Goal: Use online tool/utility: Utilize a website feature to perform a specific function

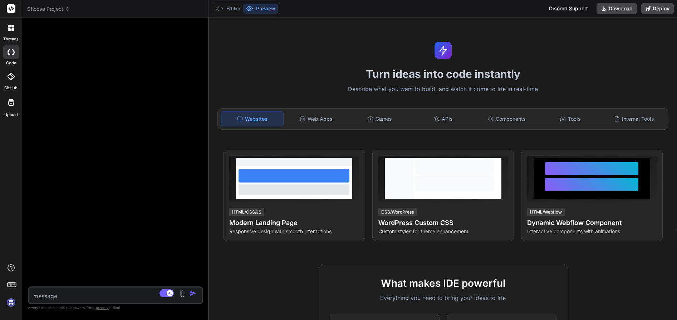
drag, startPoint x: 238, startPoint y: 72, endPoint x: 193, endPoint y: 72, distance: 44.7
click at [193, 72] on div "Bind AI Web Search Created with Pixso. Code Generator Source Claude 4 S.. Agent…" at bounding box center [115, 169] width 187 height 303
click at [306, 115] on div "Web Apps" at bounding box center [316, 119] width 62 height 15
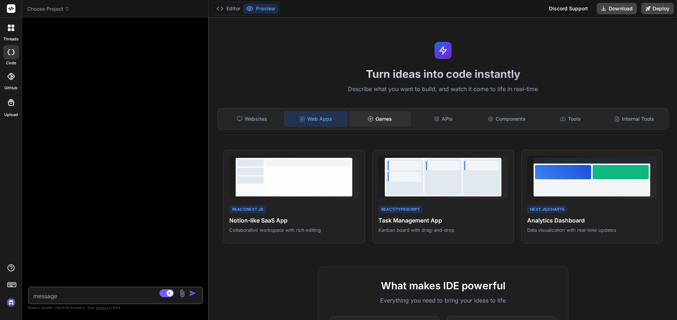
click at [396, 118] on div "Games" at bounding box center [380, 119] width 62 height 15
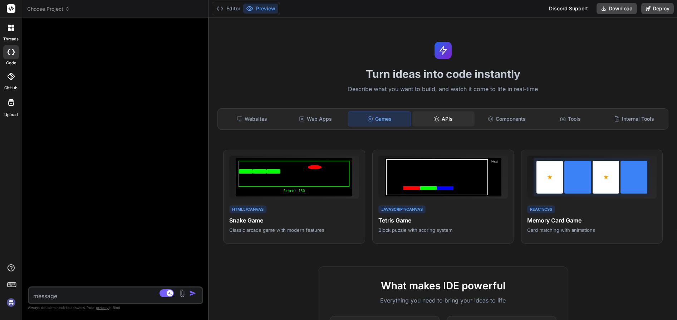
click at [446, 118] on div "APIs" at bounding box center [443, 119] width 62 height 15
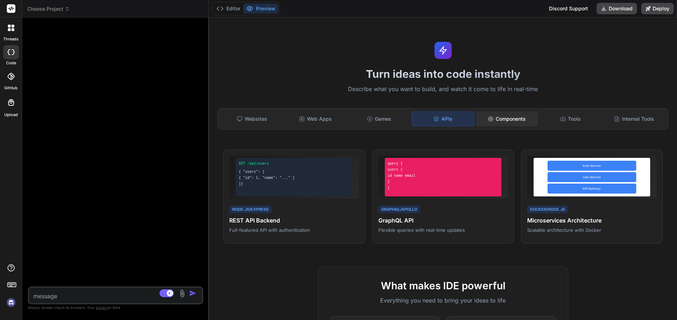
click at [509, 120] on div "Components" at bounding box center [507, 119] width 62 height 15
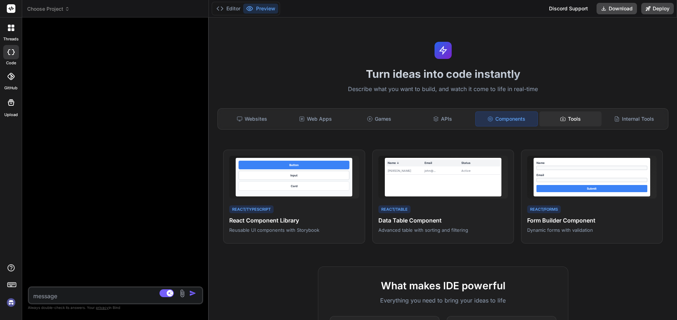
click at [554, 120] on div "Tools" at bounding box center [570, 119] width 62 height 15
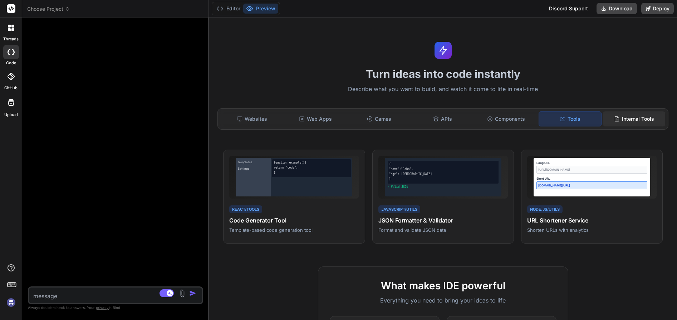
click at [618, 122] on div "Internal Tools" at bounding box center [634, 119] width 62 height 15
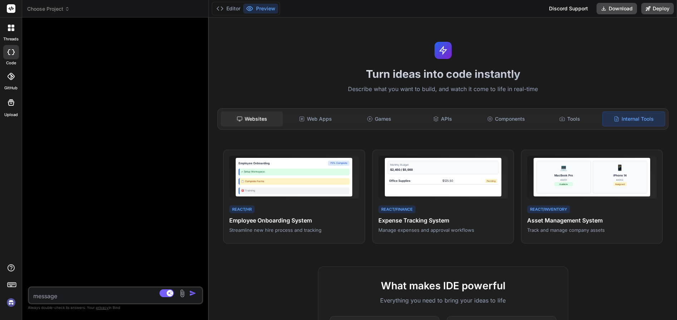
click at [255, 118] on div "Websites" at bounding box center [252, 119] width 62 height 15
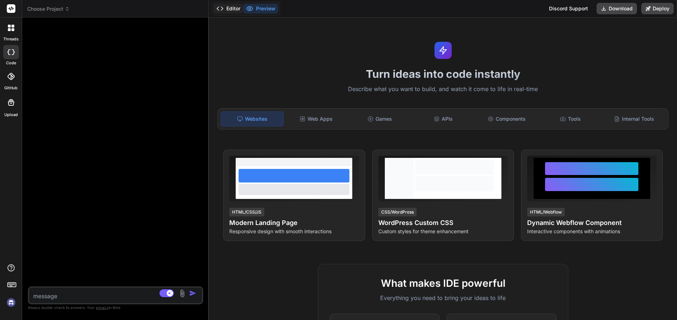
click at [237, 10] on button "Editor" at bounding box center [228, 9] width 30 height 10
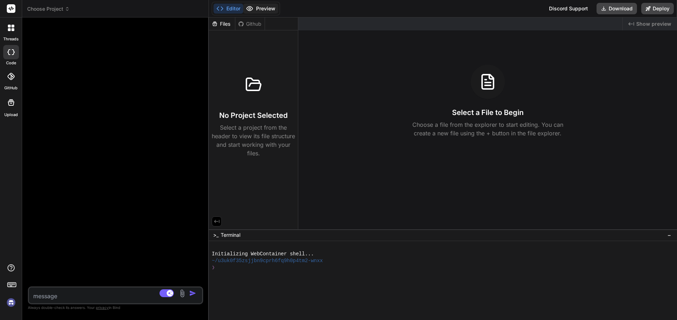
click at [271, 10] on button "Preview" at bounding box center [260, 9] width 35 height 10
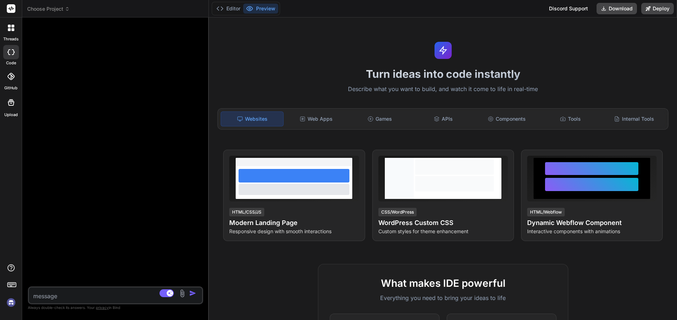
click at [184, 292] on img at bounding box center [182, 294] width 8 height 8
click at [75, 293] on textarea at bounding box center [101, 294] width 144 height 13
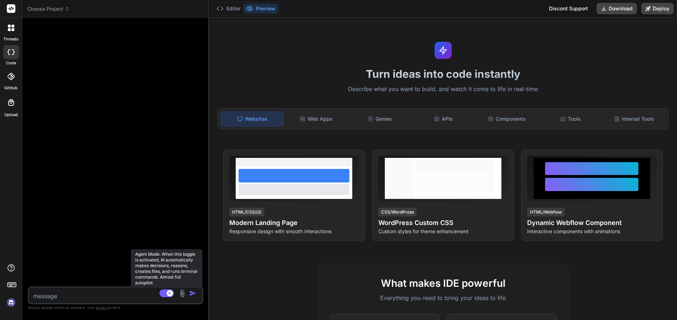
click at [164, 296] on rect at bounding box center [166, 294] width 14 height 8
click at [166, 295] on rect at bounding box center [166, 294] width 14 height 8
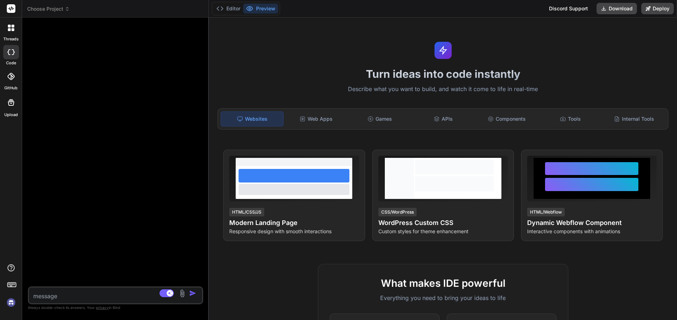
click at [116, 295] on textarea at bounding box center [101, 294] width 144 height 13
click at [9, 304] on img at bounding box center [11, 303] width 12 height 12
click at [12, 32] on div at bounding box center [11, 27] width 15 height 15
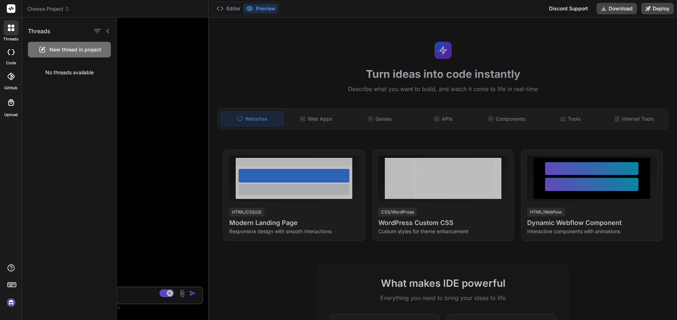
click at [12, 32] on div at bounding box center [11, 27] width 15 height 15
click at [10, 54] on icon at bounding box center [9, 52] width 3 height 6
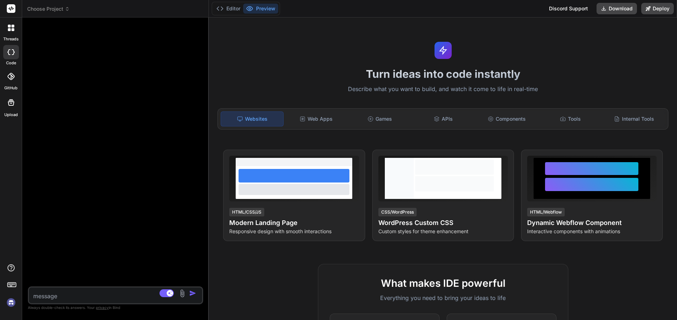
type textarea "x"
click at [72, 294] on textarea at bounding box center [101, 294] width 144 height 13
click at [381, 124] on div "Games" at bounding box center [380, 119] width 62 height 15
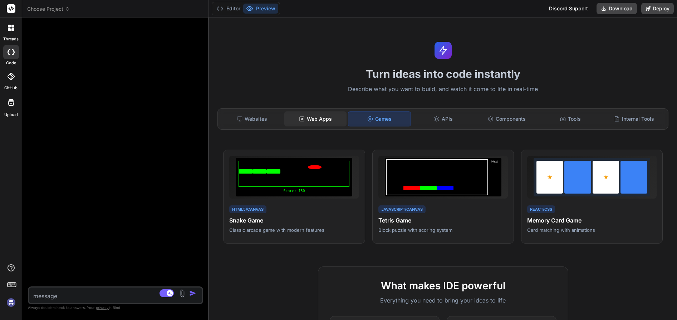
click at [317, 119] on div "Web Apps" at bounding box center [315, 119] width 62 height 15
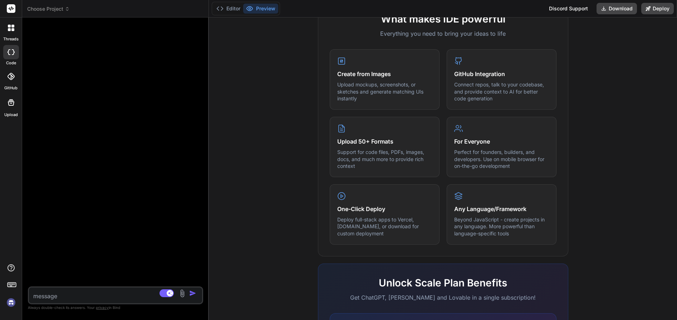
scroll to position [318, 0]
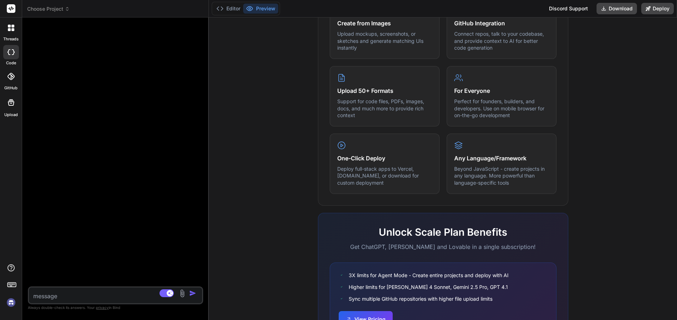
click at [97, 293] on textarea at bounding box center [101, 294] width 144 height 13
type textarea "c"
type textarea "x"
type textarea "cr"
type textarea "x"
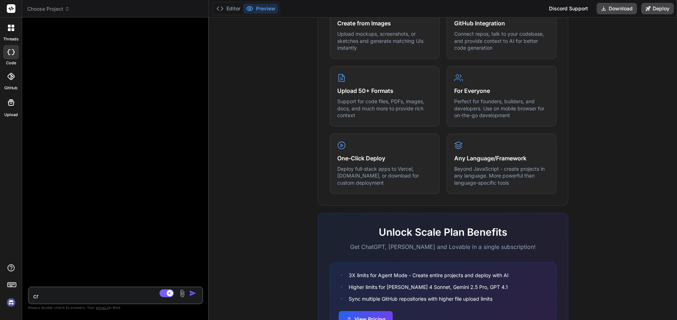
type textarea "cri"
type textarea "x"
type textarea "crie"
type textarea "x"
type textarea "crie"
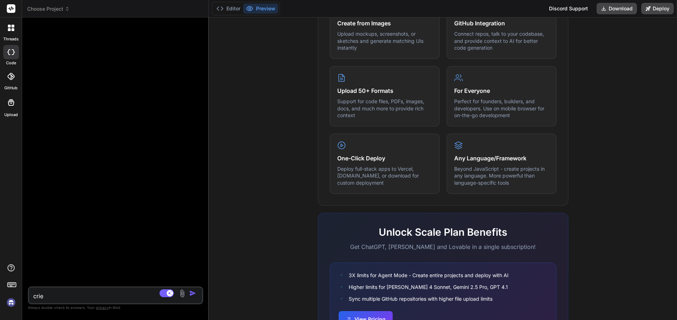
type textarea "x"
type textarea "crie u"
type textarea "x"
type textarea "crie um"
type textarea "x"
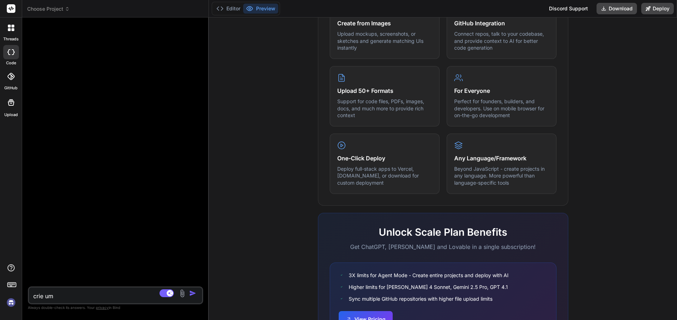
type textarea "crie um"
type textarea "x"
type textarea "crie um a"
type textarea "x"
type textarea "crie um ag"
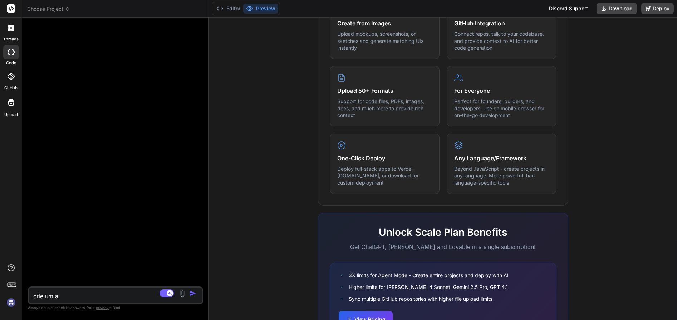
type textarea "x"
type textarea "crie um age"
type textarea "x"
type textarea "crie um agen"
type textarea "x"
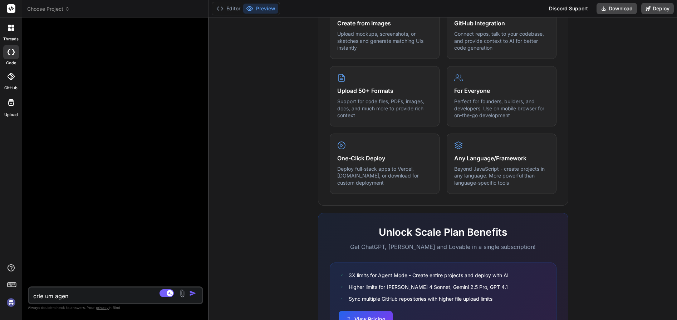
type textarea "crie um agent"
type textarea "x"
type textarea "crie um agente"
type textarea "x"
type textarea "crie um agente"
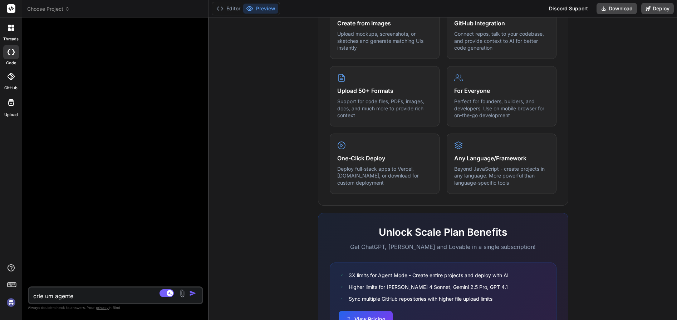
type textarea "x"
type textarea "crie um agente d"
type textarea "x"
type textarea "crie um agente de"
type textarea "x"
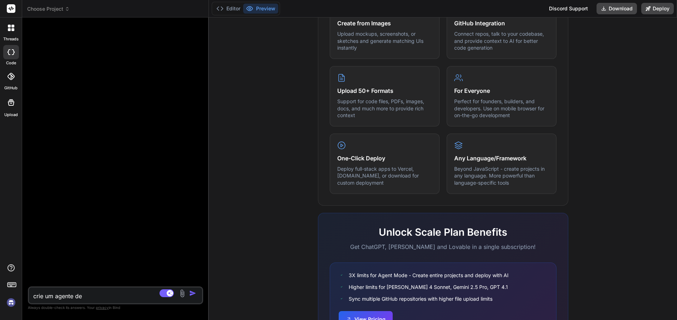
type textarea "crie um agente de"
type textarea "x"
type textarea "crie um agente de I"
type textarea "x"
type textarea "crie um agente de IA"
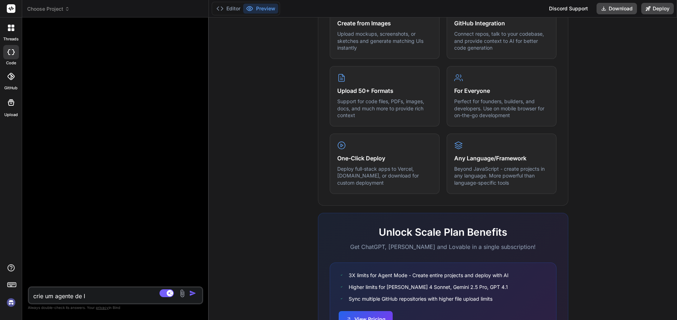
type textarea "x"
type textarea "crie um agente de IA"
type textarea "x"
type textarea "crie um agente de IA n"
type textarea "x"
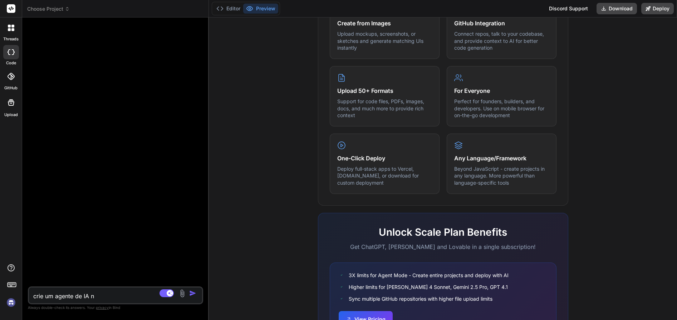
type textarea "crie um agente de IA no"
type textarea "x"
type textarea "crie um agente de IA no"
type textarea "x"
type textarea "crie um agente de IA no q"
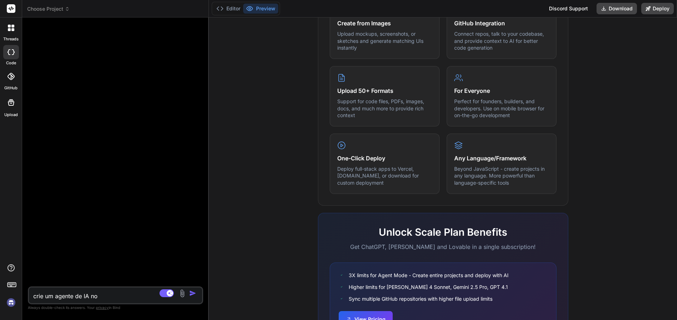
type textarea "x"
type textarea "crie um agente de IA no qu"
type textarea "x"
type textarea "crie um agente de IA no qua"
type textarea "x"
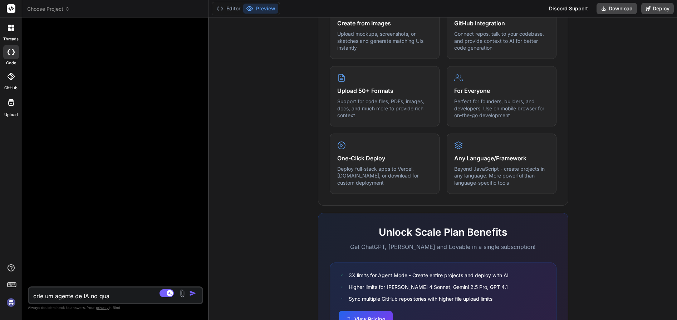
type textarea "crie um agente de IA no qual"
type textarea "x"
type textarea "crie um agente de IA no qual"
type textarea "x"
type textarea "crie um agente de IA no qual e"
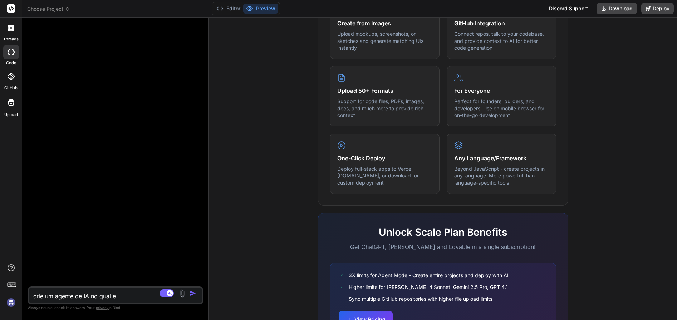
type textarea "x"
type textarea "crie um agente de IA no qual eu"
type textarea "x"
type textarea "crie um agente de IA no qual eu"
type textarea "x"
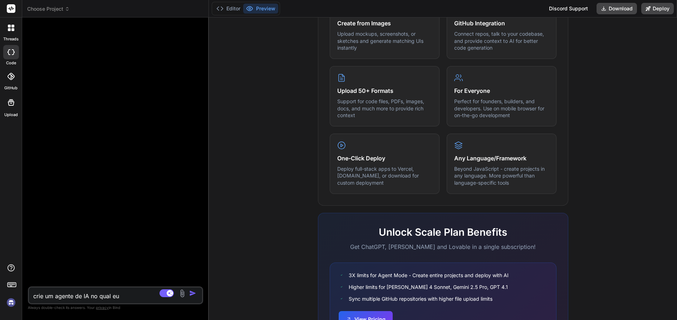
type textarea "crie um agente de IA no qual eu c"
type textarea "x"
type textarea "crie um agente de IA no qual eu co"
type textarea "x"
type textarea "crie um agente de IA no qual eu con"
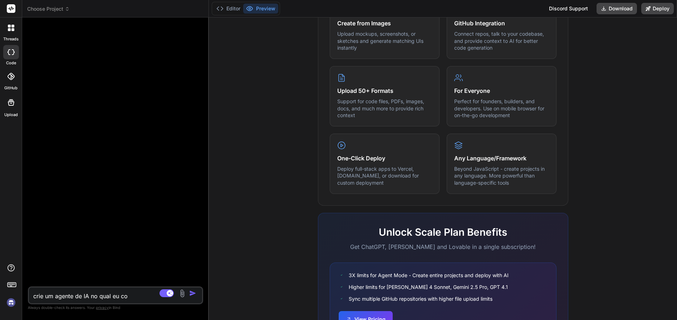
type textarea "x"
type textarea "crie um agente de IA no qual eu cons"
type textarea "x"
type textarea "crie um agente de IA no qual eu consi"
type textarea "x"
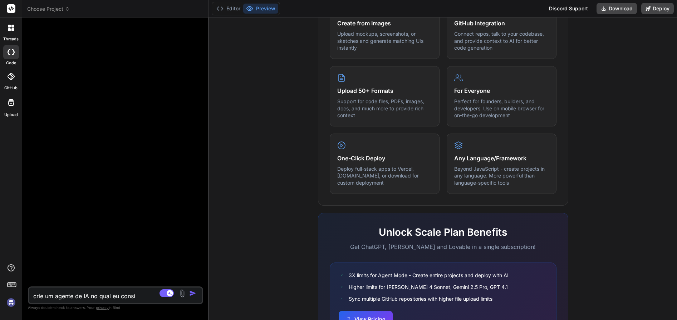
type textarea "crie um agente de IA no qual eu consig"
type textarea "x"
type textarea "crie um agente de IA no qual eu consiga"
type textarea "x"
type textarea "crie um agente de IA no qual eu consiga"
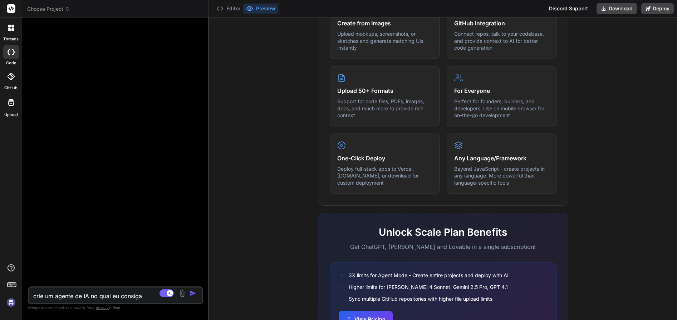
type textarea "x"
type textarea "crie um agente de IA no qual eu consiga t"
type textarea "x"
type textarea "crie um agente de IA no qual eu consiga tr"
type textarea "x"
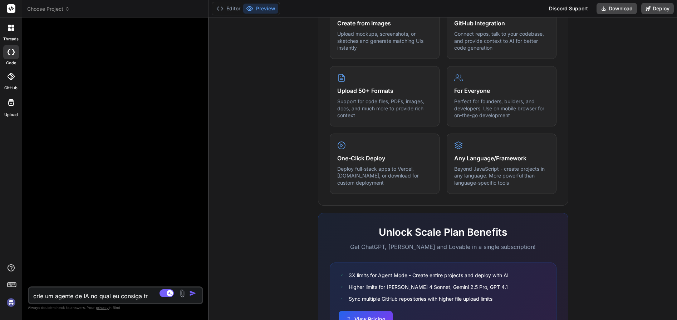
type textarea "crie um agente de IA no qual eu consiga tre"
type textarea "x"
type textarea "crie um agente de IA no qual eu consiga trei"
type textarea "x"
type textarea "crie um agente de IA no qual eu consiga trein"
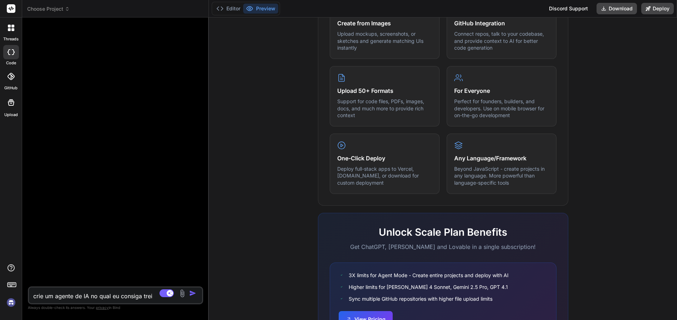
type textarea "x"
type textarea "crie um agente de IA no qual eu consiga treina"
type textarea "x"
type textarea "crie um agente de IA no qual eu consiga treina-"
type textarea "x"
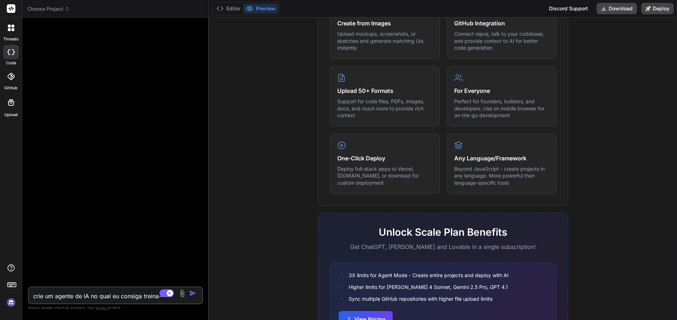
type textarea "crie um agente de IA no qual eu consiga treina-l"
type textarea "x"
type textarea "crie um agente de IA no qual eu consiga treina-lo"
type textarea "x"
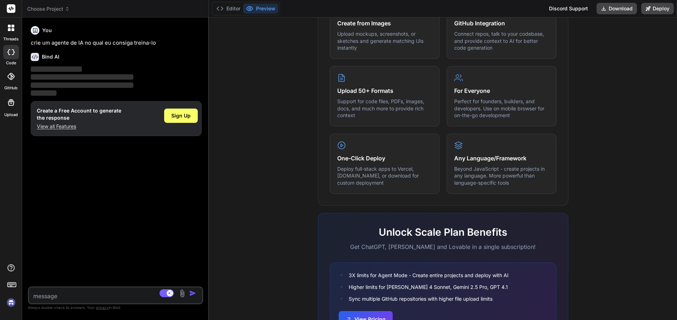
click at [63, 126] on p "View all Features" at bounding box center [79, 126] width 84 height 7
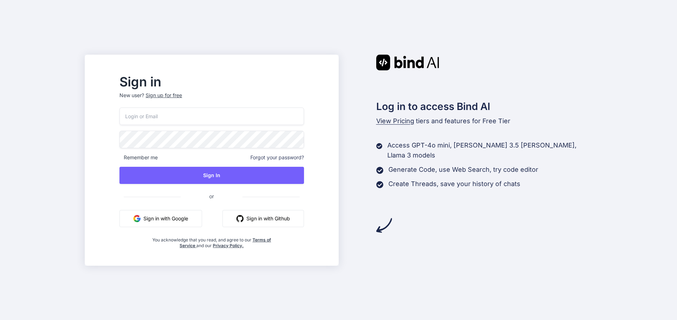
click at [188, 214] on button "Sign in with Google" at bounding box center [160, 218] width 83 height 17
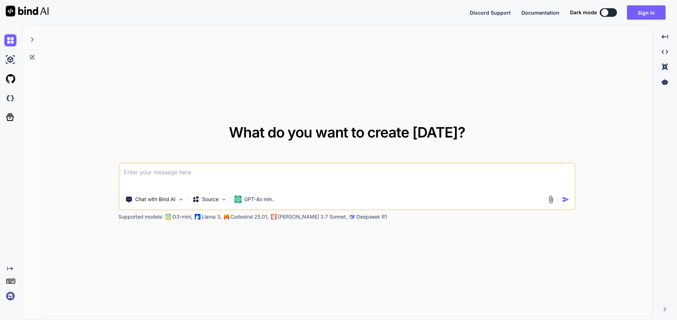
click at [227, 98] on div "What do you want to create [DATE]? Chat with Bind AI Source GPT-4o min.. Suppor…" at bounding box center [346, 172] width 609 height 295
click at [651, 16] on button "Sign in" at bounding box center [646, 12] width 39 height 14
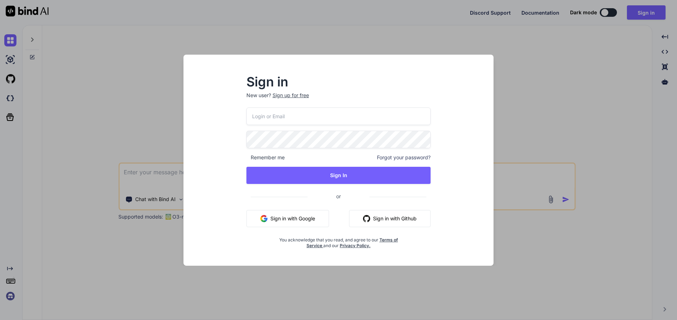
click at [301, 217] on button "Sign in with Google" at bounding box center [287, 218] width 83 height 17
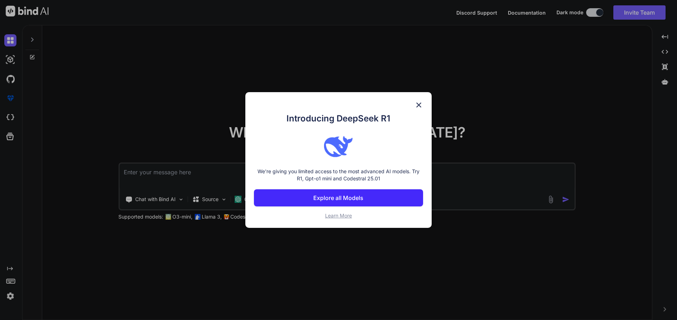
click at [420, 105] on img at bounding box center [418, 105] width 9 height 9
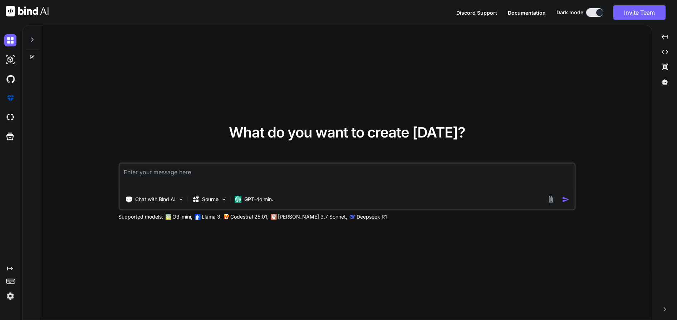
click at [210, 174] on textarea at bounding box center [346, 177] width 455 height 26
type textarea "crie um agente de IA no qual eu consiga treiná-lo"
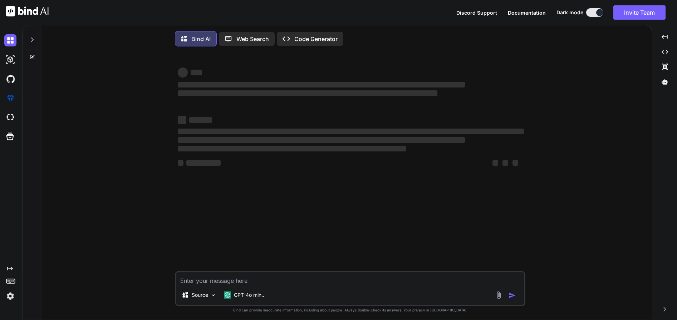
drag, startPoint x: 273, startPoint y: 170, endPoint x: 265, endPoint y: 170, distance: 8.9
click at [265, 170] on div "‌ ‌ ‌ ‌ ‌ ‌ ‌ ‌ ‌ ‌" at bounding box center [351, 144] width 346 height 64
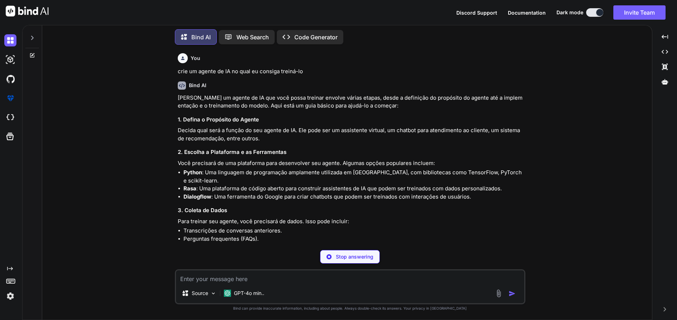
click at [316, 38] on p "Code Generator" at bounding box center [315, 37] width 43 height 9
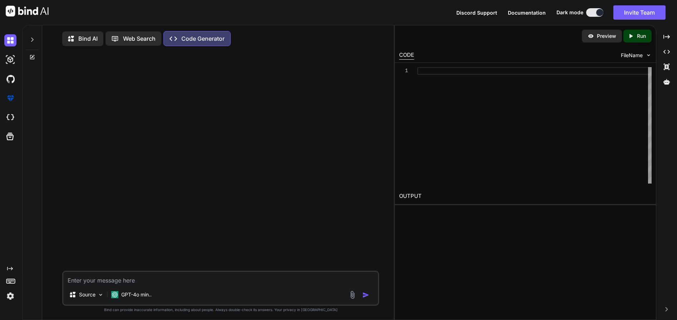
click at [90, 41] on p "Bind AI" at bounding box center [87, 38] width 19 height 9
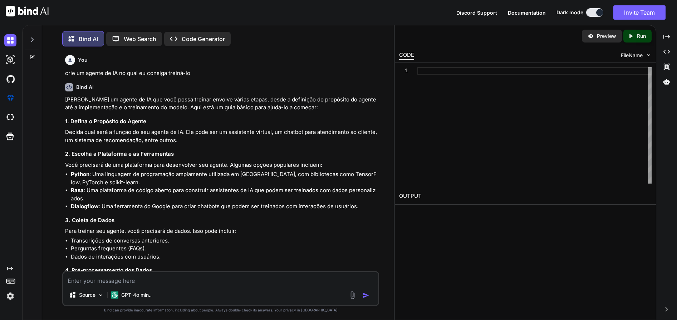
scroll to position [4, 0]
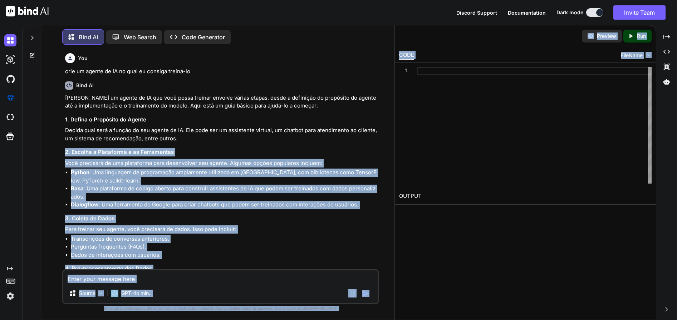
drag, startPoint x: 394, startPoint y: 143, endPoint x: 361, endPoint y: 143, distance: 32.9
click at [361, 143] on div "Bind AI Web Search Created with Pixso. Code Generator You crie um agente de IA …" at bounding box center [349, 172] width 654 height 295
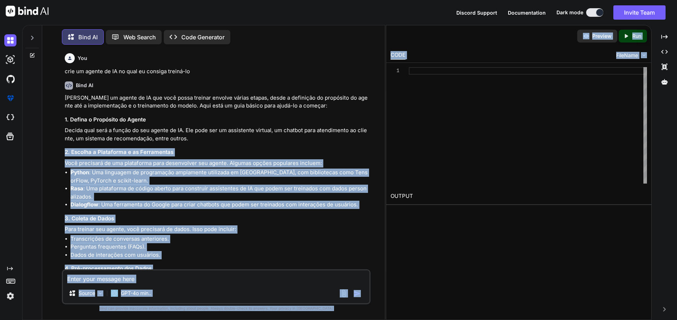
drag, startPoint x: 394, startPoint y: 146, endPoint x: 229, endPoint y: 143, distance: 164.8
click at [229, 143] on div "Bind AI Web Search Created with Pixso. Code Generator You crie um agente de IA …" at bounding box center [349, 172] width 654 height 295
click at [235, 242] on li "Transcrições de conversas anteriores." at bounding box center [219, 239] width 298 height 8
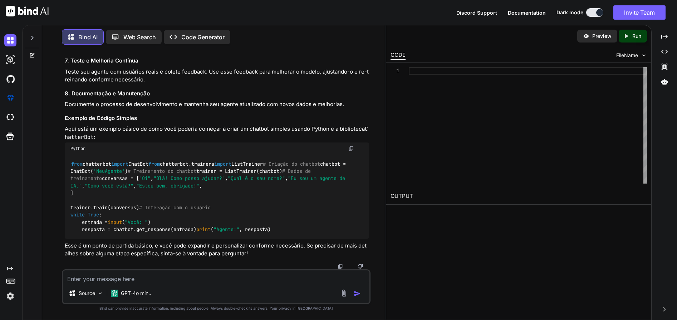
scroll to position [450, 0]
click at [149, 280] on textarea at bounding box center [216, 277] width 306 height 13
type textarea "s"
type textarea "isso mesmo, completo"
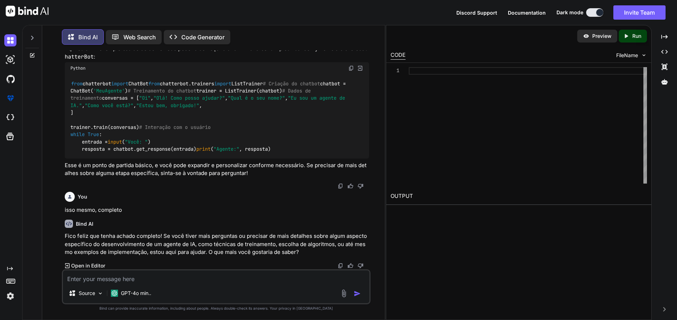
scroll to position [530, 0]
type textarea "quero que crie agora"
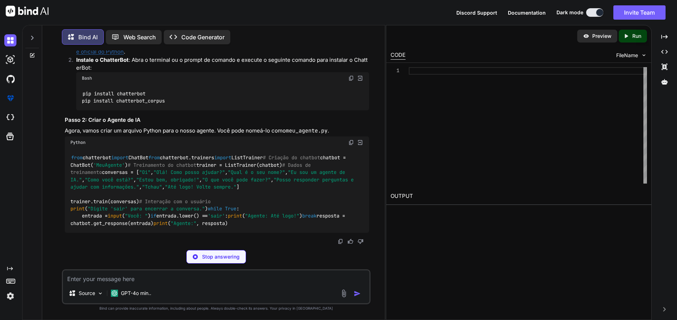
scroll to position [1010, 0]
